Goal: Information Seeking & Learning: Learn about a topic

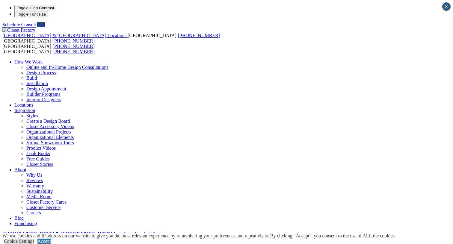
scroll to position [12, 0]
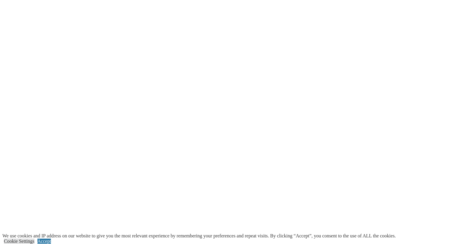
scroll to position [1100, 0]
